Goal: Task Accomplishment & Management: Manage account settings

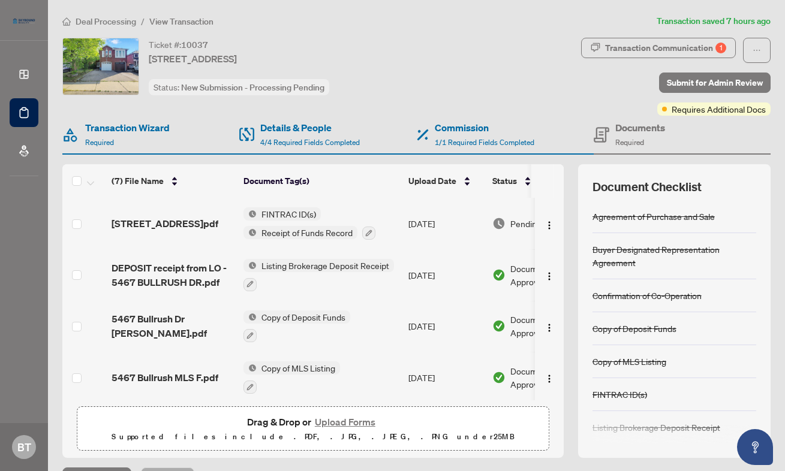
click at [90, 18] on span "Deal Processing" at bounding box center [106, 21] width 61 height 11
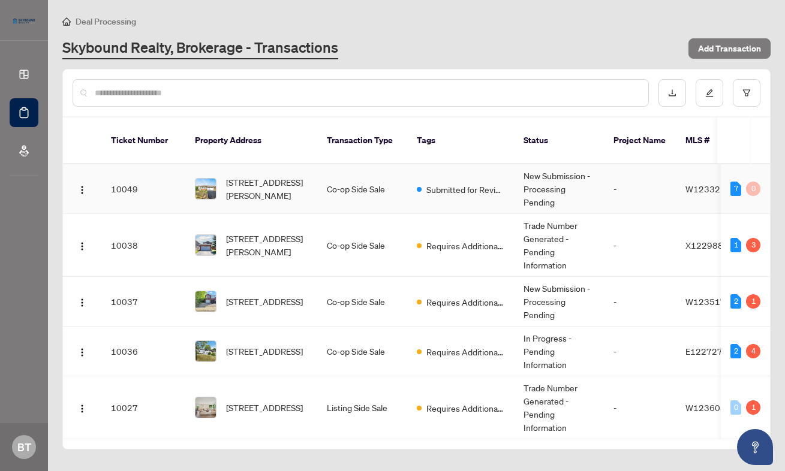
click at [267, 176] on span "[STREET_ADDRESS][PERSON_NAME]" at bounding box center [267, 189] width 82 height 26
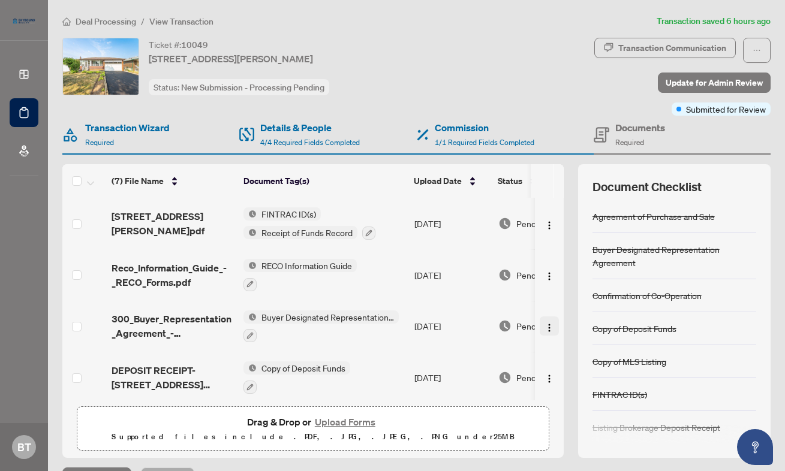
click at [546, 319] on span "button" at bounding box center [549, 325] width 10 height 13
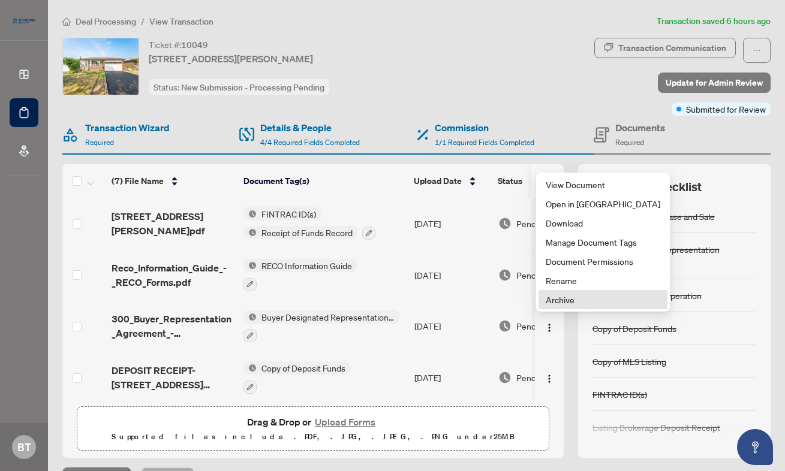
click at [551, 296] on span "Archive" at bounding box center [602, 299] width 114 height 13
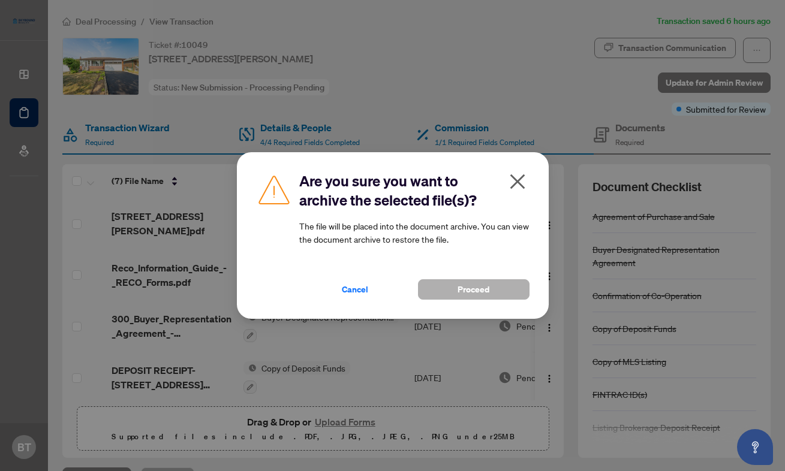
click at [496, 291] on button "Proceed" at bounding box center [473, 289] width 111 height 20
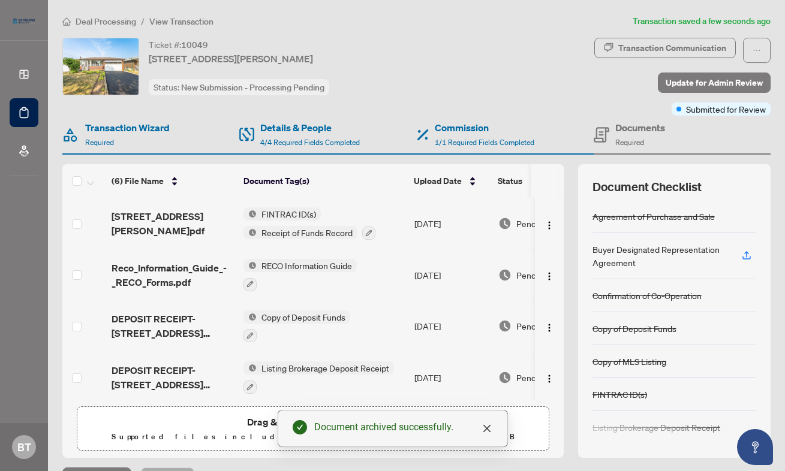
click at [225, 424] on div "Drag & Drop or Upload Forms Supported files include .PDF, .JPG, .JPEG, .PNG und…" at bounding box center [313, 429] width 457 height 30
click at [486, 427] on icon "close" at bounding box center [487, 429] width 10 height 10
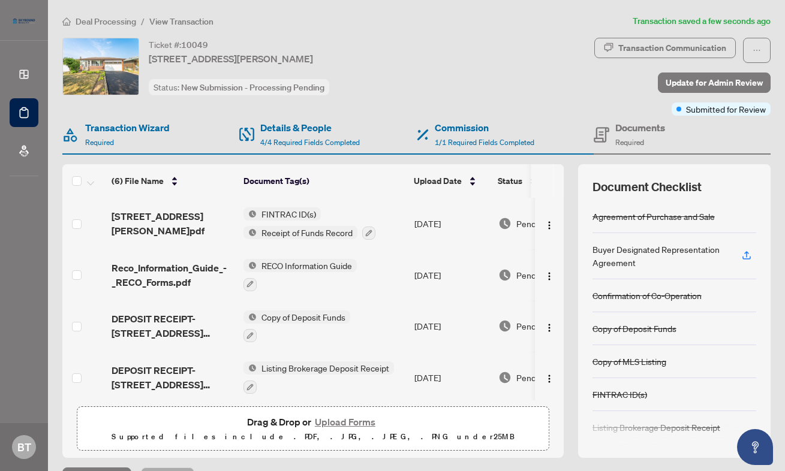
click at [360, 419] on button "Upload Forms" at bounding box center [345, 422] width 68 height 16
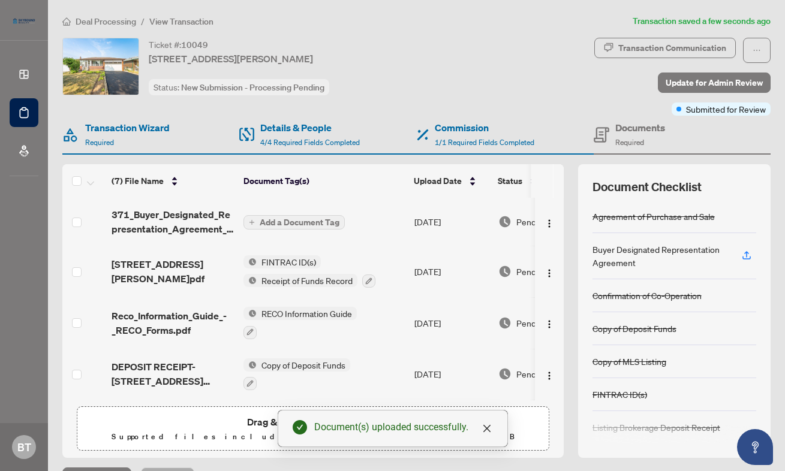
click at [288, 218] on span "Add a Document Tag" at bounding box center [300, 222] width 80 height 8
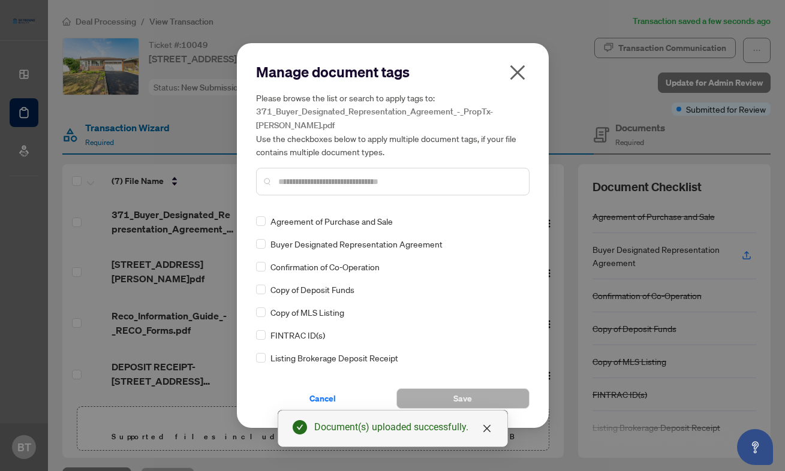
click at [354, 241] on span "Buyer Designated Representation Agreement" at bounding box center [356, 243] width 172 height 13
click at [459, 396] on span "Save" at bounding box center [462, 398] width 19 height 19
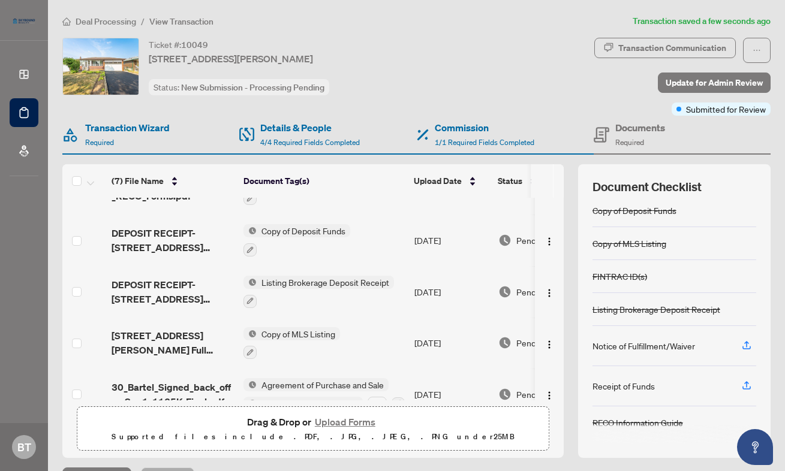
scroll to position [157, 0]
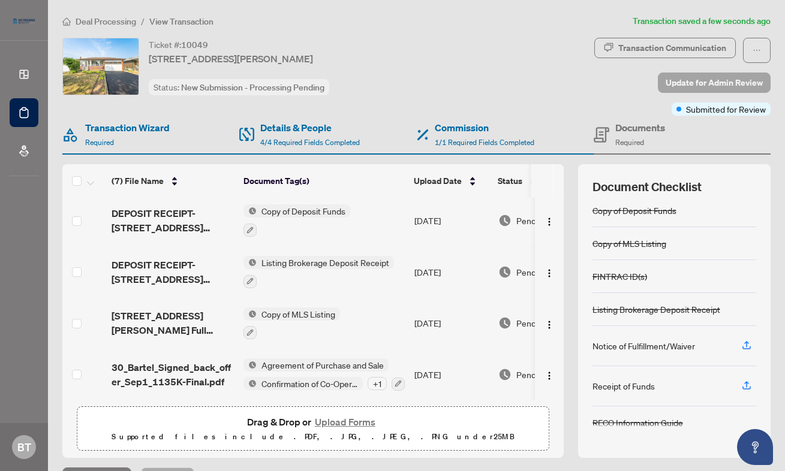
click at [690, 80] on span "Update for Admin Review" at bounding box center [713, 82] width 97 height 19
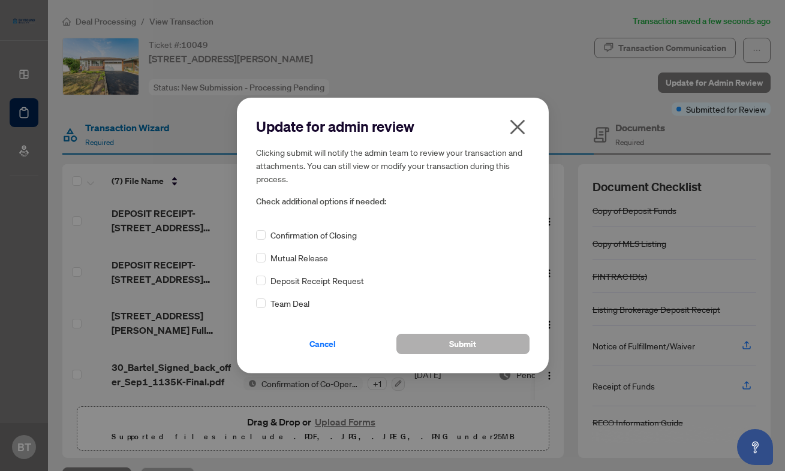
click at [474, 336] on span "Submit" at bounding box center [462, 343] width 27 height 19
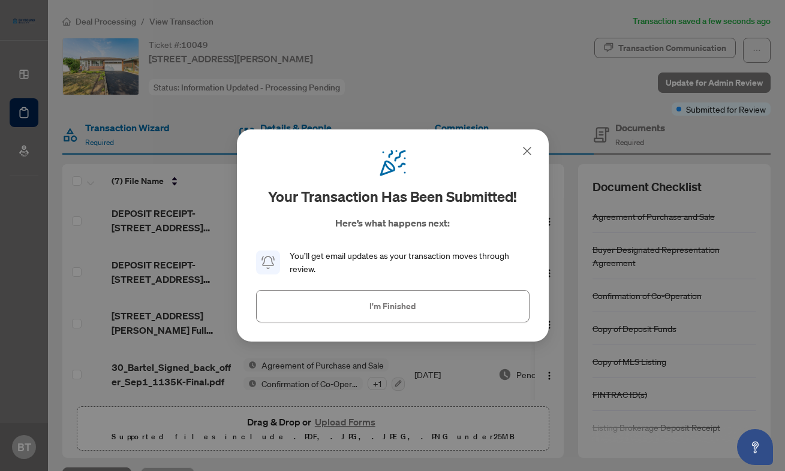
click at [522, 150] on icon at bounding box center [527, 151] width 14 height 14
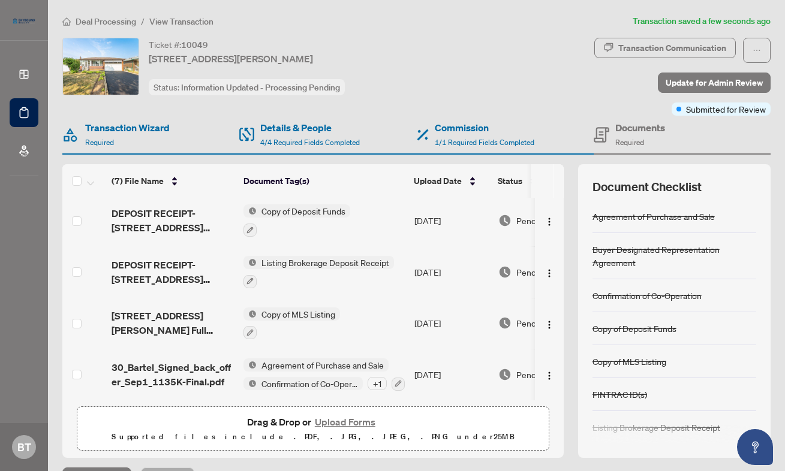
click at [122, 16] on span "Deal Processing" at bounding box center [106, 21] width 61 height 11
